Goal: Information Seeking & Learning: Find specific fact

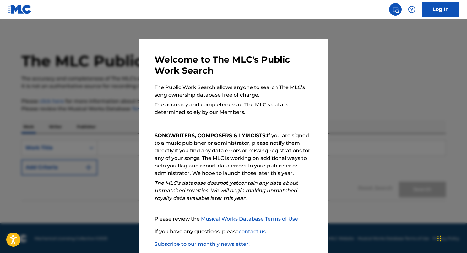
scroll to position [35, 0]
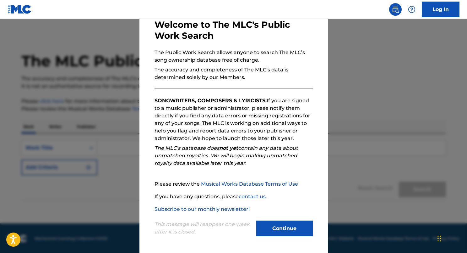
click at [267, 227] on button "Continue" at bounding box center [284, 228] width 57 height 16
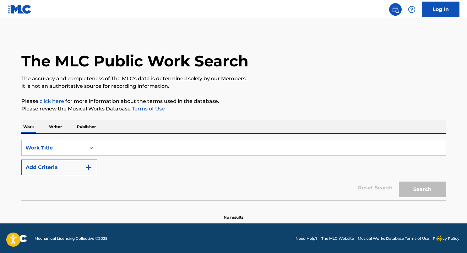
click at [156, 150] on input "Search Form" at bounding box center [271, 147] width 348 height 15
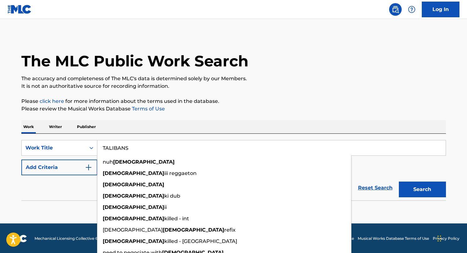
type input "TALIBANS"
click at [63, 192] on div "Reset Search Search" at bounding box center [233, 187] width 425 height 25
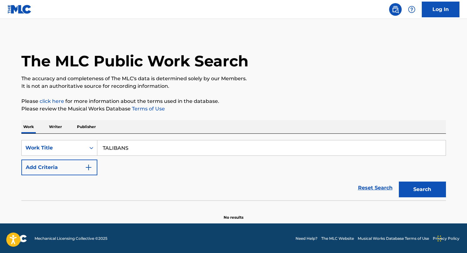
click at [68, 170] on button "Add Criteria" at bounding box center [59, 167] width 76 height 16
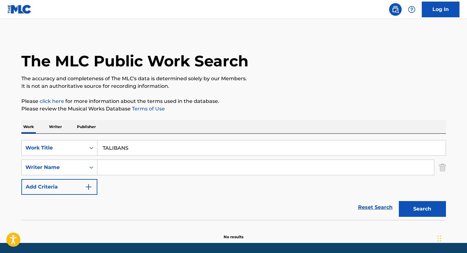
click at [131, 172] on input "Search Form" at bounding box center [265, 167] width 337 height 15
paste input "[PERSON_NAME]"
click at [408, 208] on button "Search" at bounding box center [422, 209] width 47 height 16
drag, startPoint x: 131, startPoint y: 168, endPoint x: 120, endPoint y: 167, distance: 11.3
click at [120, 167] on input "[PERSON_NAME]" at bounding box center [265, 167] width 337 height 15
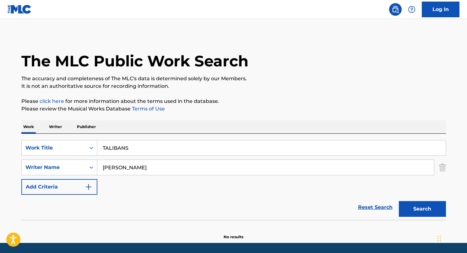
type input "[PERSON_NAME]"
click at [399, 201] on button "Search" at bounding box center [422, 209] width 47 height 16
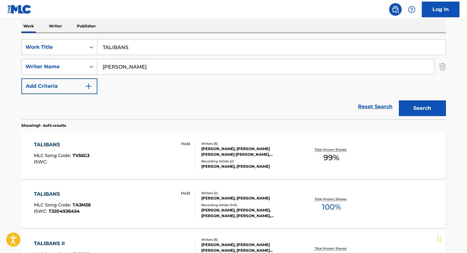
scroll to position [103, 0]
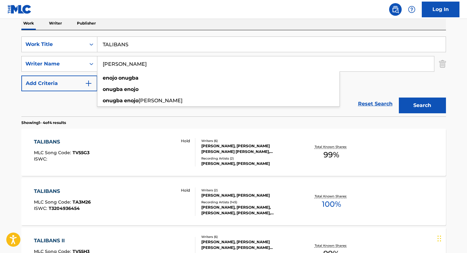
click at [132, 194] on div "TALIBANS MLC Song Code : TA3M26 ISWC : T3204936454 Hold" at bounding box center [114, 201] width 161 height 28
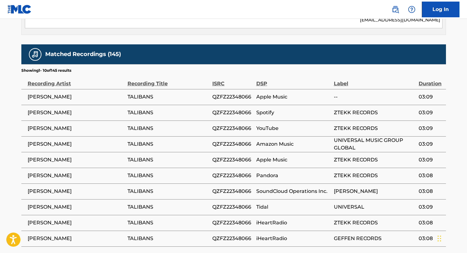
scroll to position [510, 0]
